Goal: Information Seeking & Learning: Check status

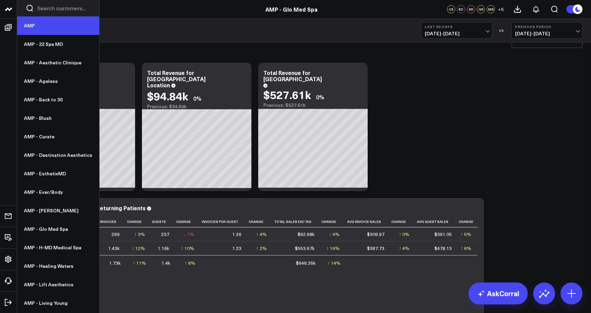
click at [49, 24] on link "AMP" at bounding box center [58, 25] width 82 height 18
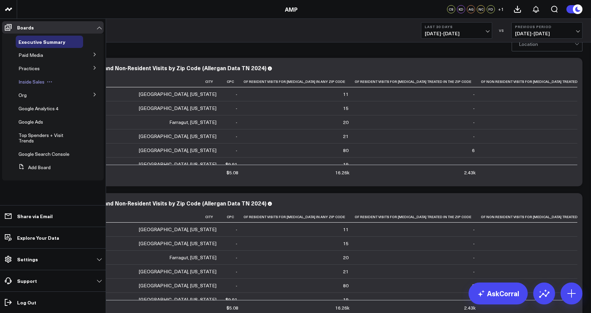
scroll to position [22, 0]
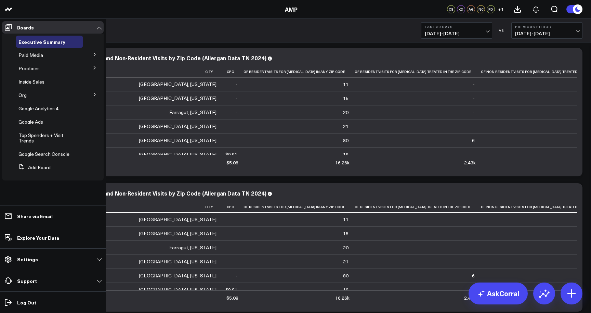
click at [95, 95] on icon at bounding box center [95, 94] width 2 height 3
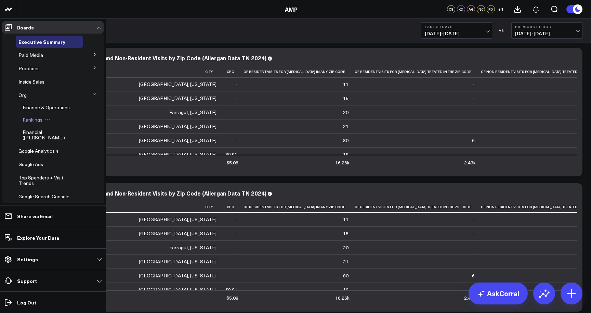
click at [31, 119] on span "Rankings" at bounding box center [33, 119] width 20 height 6
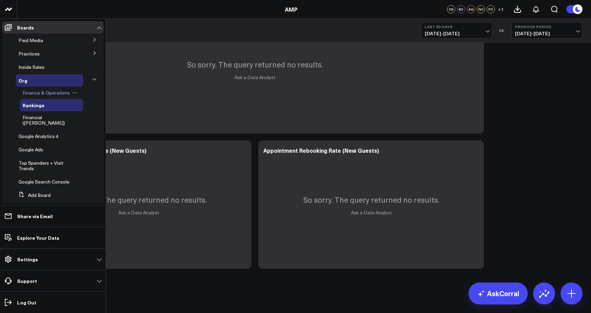
scroll to position [13, 0]
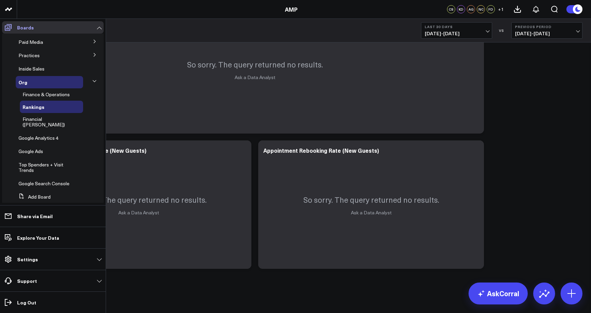
click at [100, 27] on link "Boards" at bounding box center [53, 27] width 102 height 12
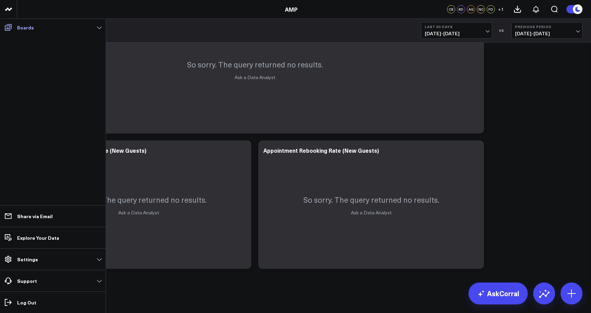
scroll to position [0, 0]
click at [99, 27] on link "Boards" at bounding box center [53, 27] width 102 height 12
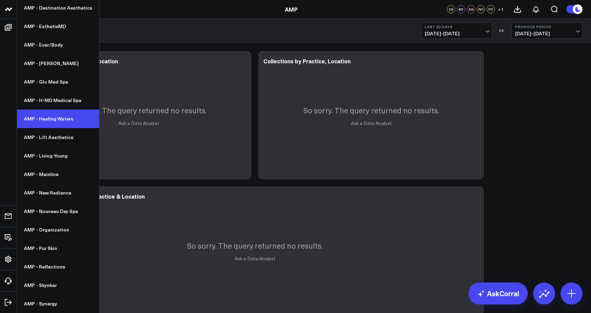
scroll to position [147, 0]
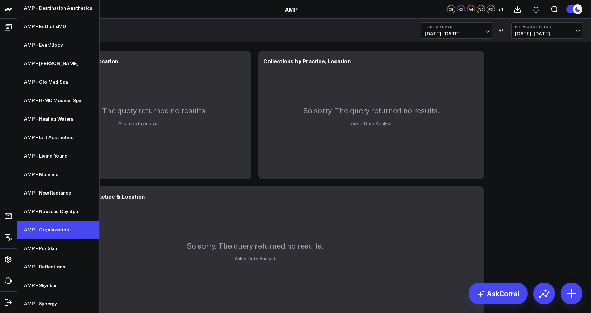
click at [57, 232] on link "AMP - Organization" at bounding box center [58, 229] width 82 height 18
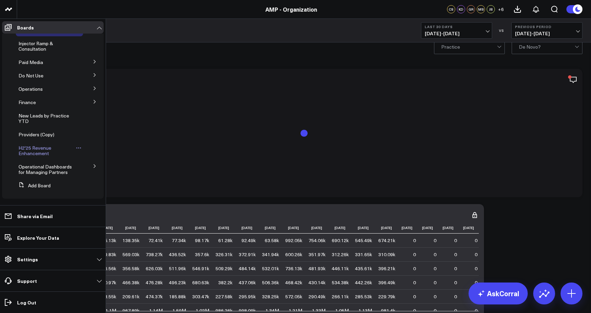
scroll to position [10, 0]
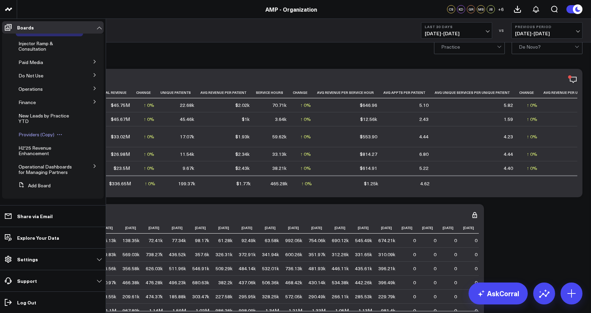
click at [36, 133] on span "Providers (Copy)" at bounding box center [36, 134] width 36 height 6
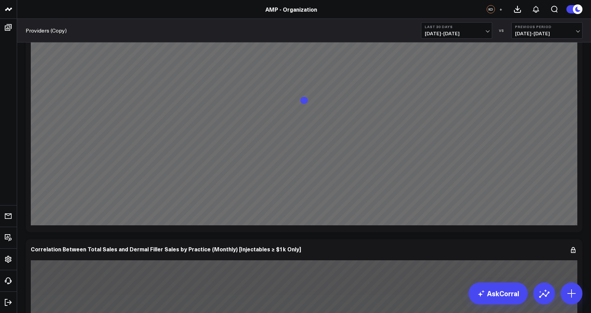
scroll to position [707, 0]
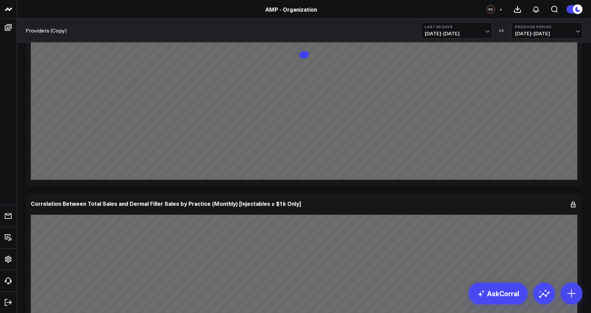
click at [487, 31] on span "[DATE] - [DATE]" at bounding box center [457, 33] width 64 height 5
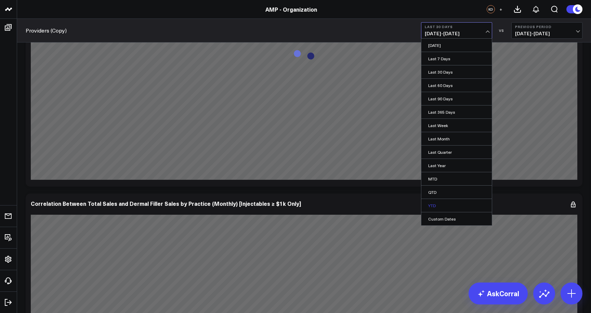
click at [441, 205] on link "YTD" at bounding box center [456, 205] width 70 height 13
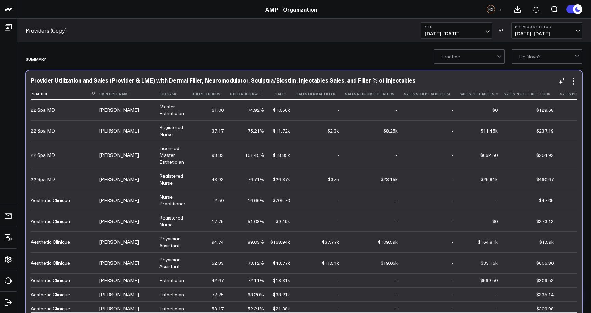
click at [460, 99] on th "Sales Injectables" at bounding box center [482, 93] width 44 height 11
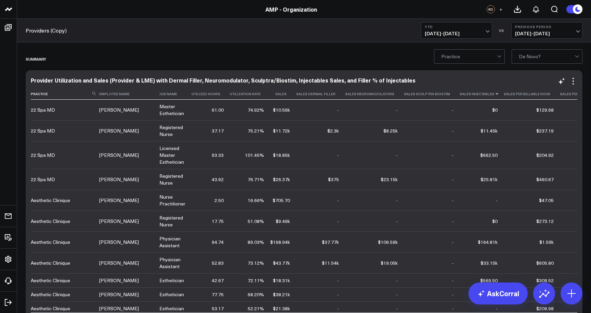
click at [494, 96] on icon at bounding box center [496, 94] width 5 height 4
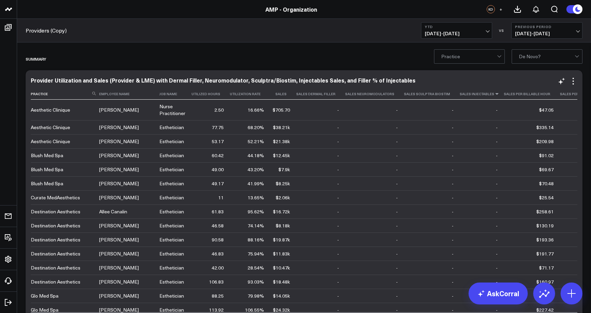
click at [494, 96] on icon at bounding box center [496, 94] width 5 height 4
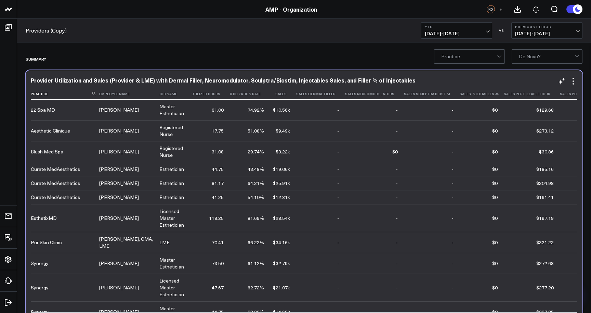
click at [494, 96] on icon at bounding box center [496, 94] width 5 height 4
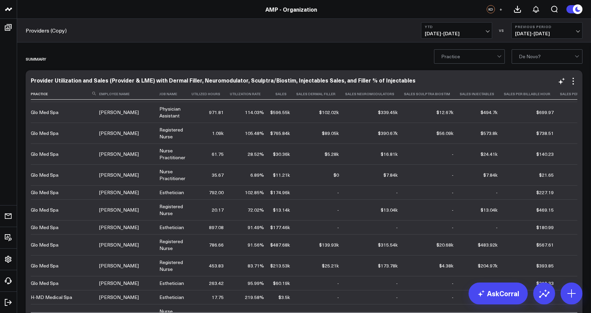
scroll to position [1792, 0]
click at [287, 96] on icon at bounding box center [289, 94] width 5 height 4
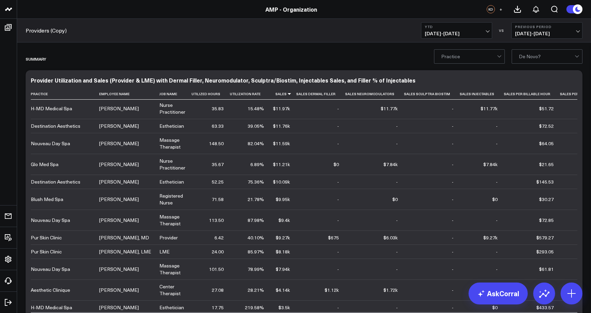
scroll to position [2883, 0]
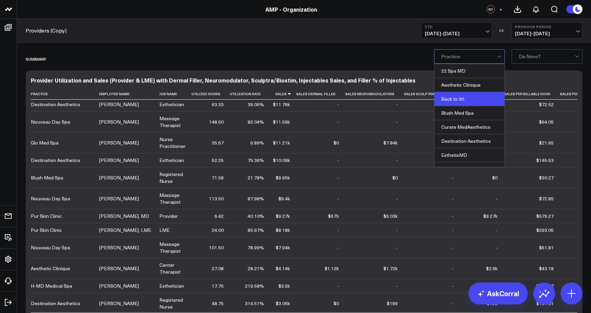
click at [479, 96] on div "Back to 30" at bounding box center [469, 99] width 70 height 14
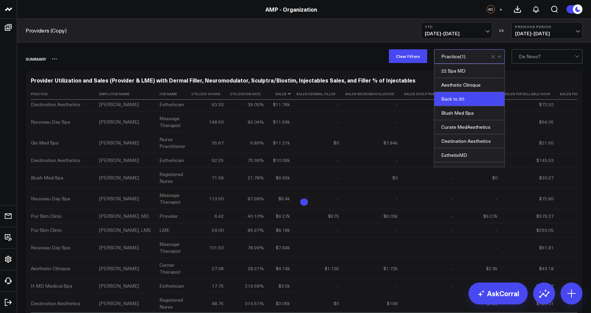
click at [334, 60] on div "SUMMARY" at bounding box center [265, 59] width 478 height 16
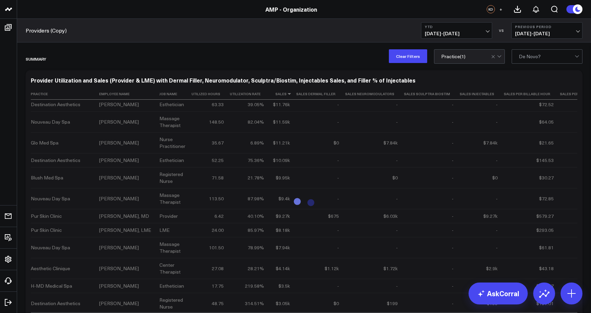
click at [397, 26] on div "Providers (Copy) YTD [DATE] - [DATE] VS Previous Period [DATE] - [DATE]" at bounding box center [304, 31] width 574 height 24
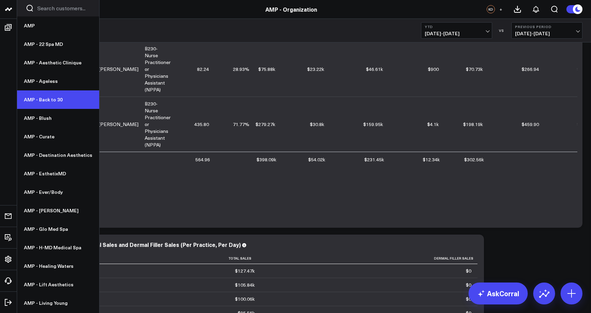
click at [58, 98] on link "AMP - Back to 30" at bounding box center [58, 99] width 82 height 18
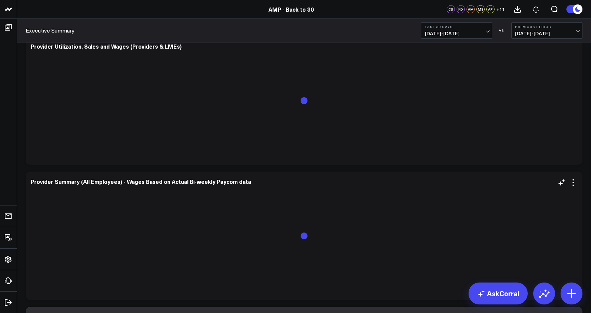
scroll to position [2241, 0]
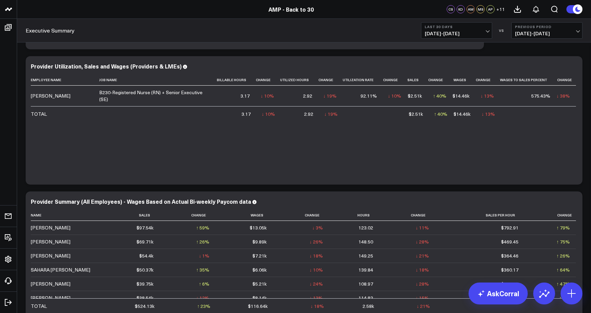
click at [465, 32] on span "[DATE] - [DATE]" at bounding box center [457, 33] width 64 height 5
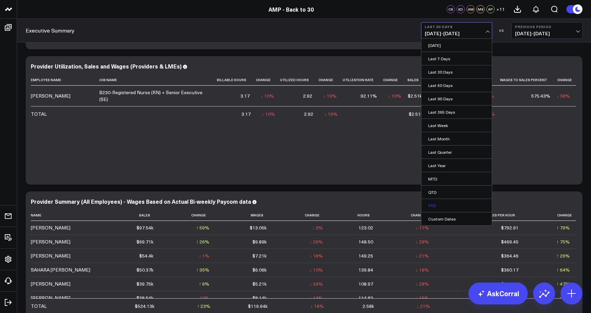
click at [438, 205] on link "YTD" at bounding box center [456, 205] width 70 height 13
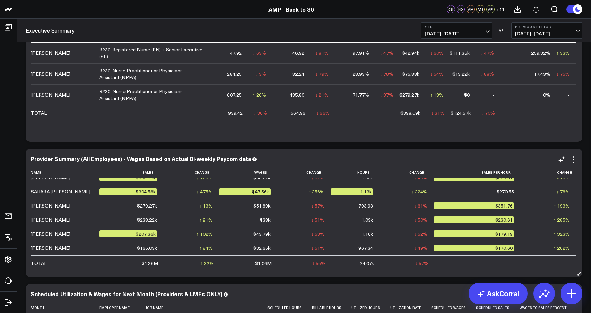
scroll to position [80, 0]
